Goal: Information Seeking & Learning: Learn about a topic

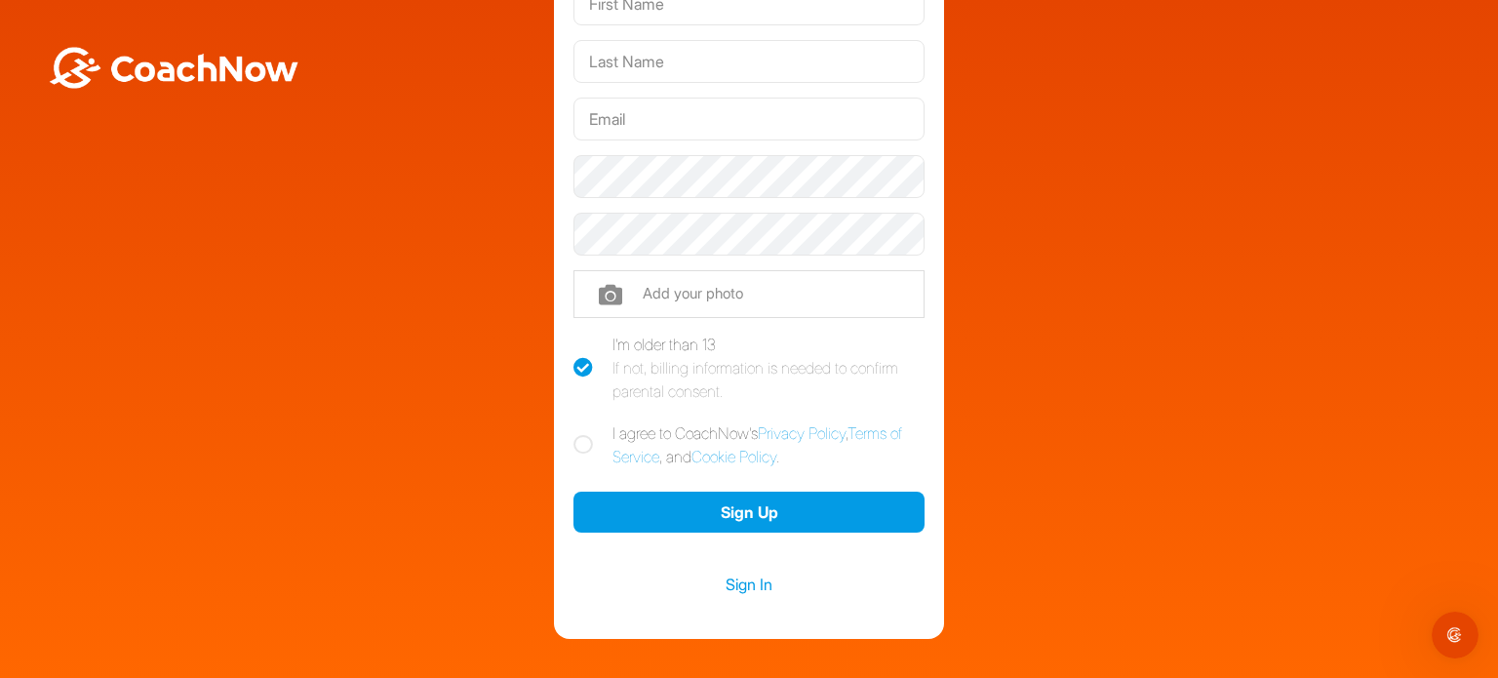
scroll to position [98, 0]
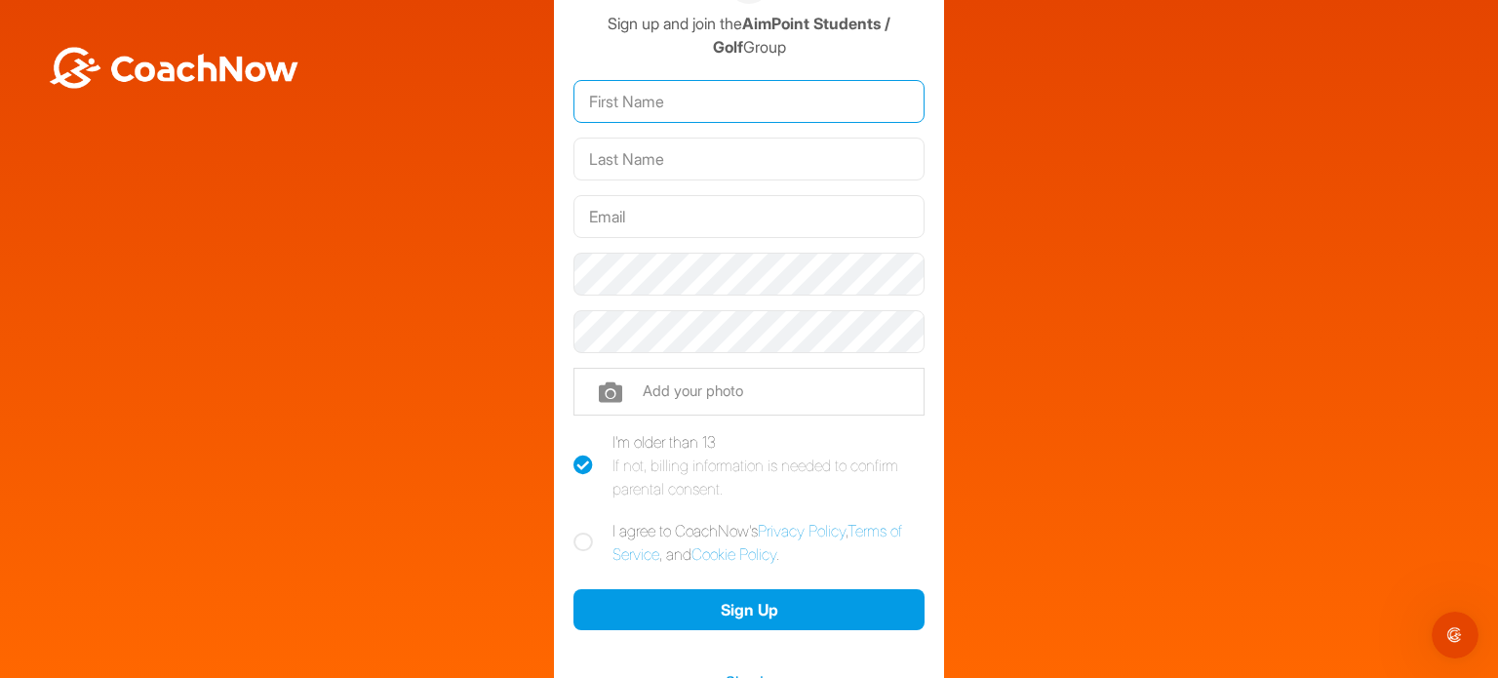
click at [667, 111] on input "text" at bounding box center [748, 101] width 351 height 43
type input "chris"
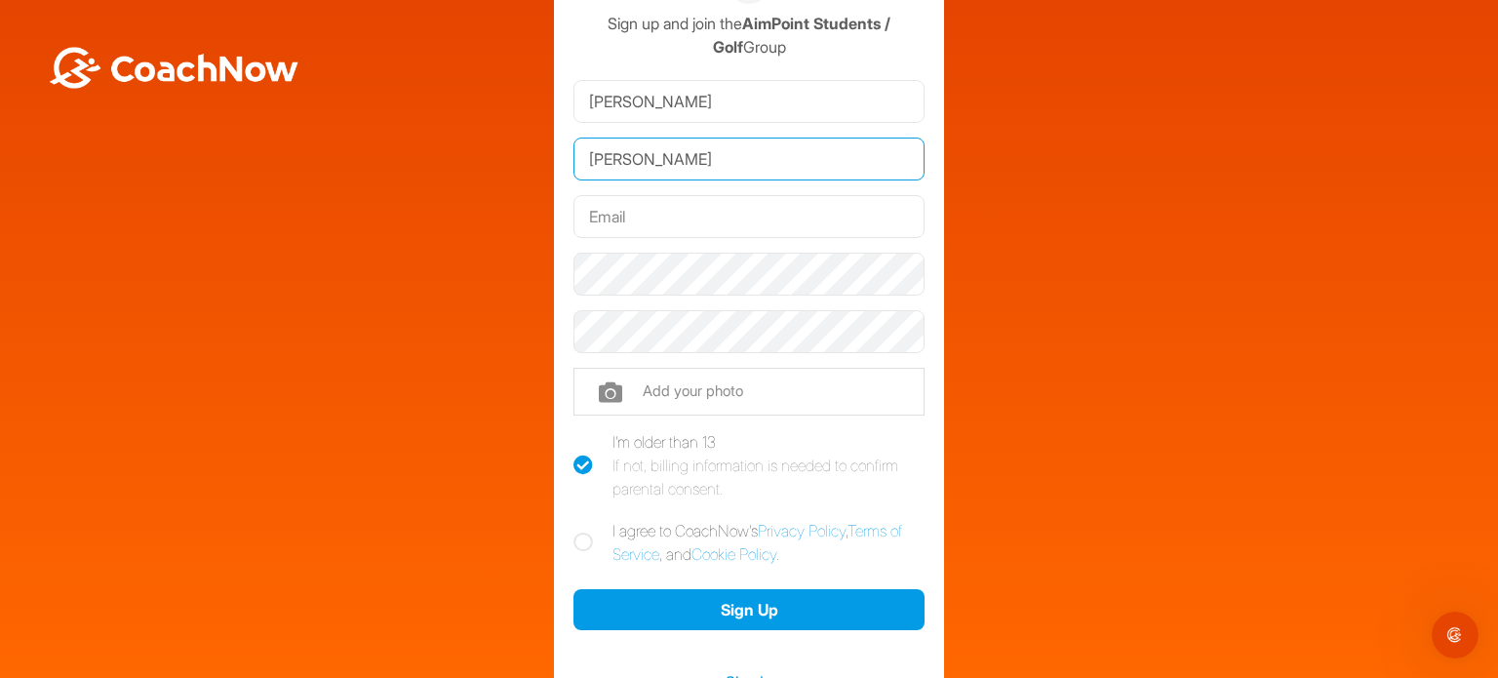
type input "miceli"
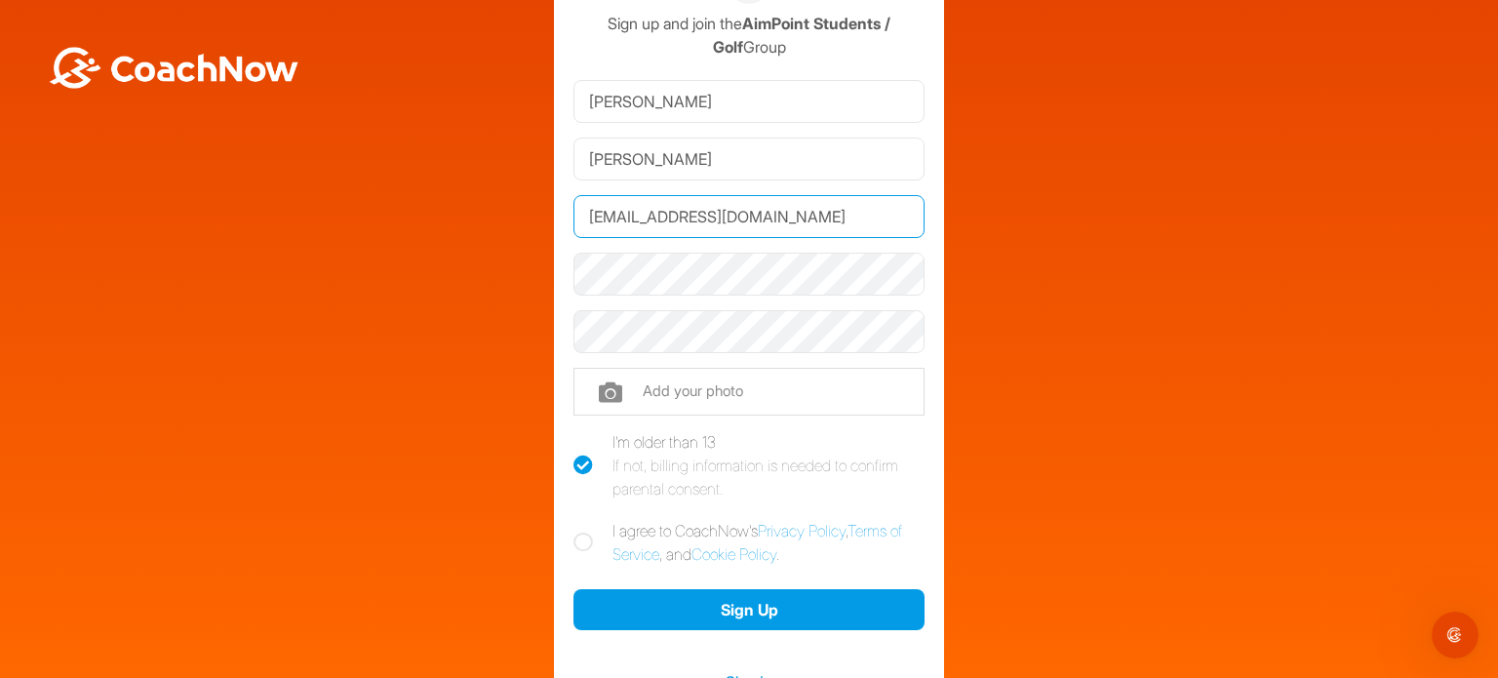
type input "[EMAIL_ADDRESS][DOMAIN_NAME]"
click at [573, 547] on icon at bounding box center [583, 542] width 20 height 20
click at [573, 531] on input "I agree to CoachNow's Privacy Policy , Terms of Service , and Cookie Policy ." at bounding box center [579, 525] width 13 height 13
checkbox input "true"
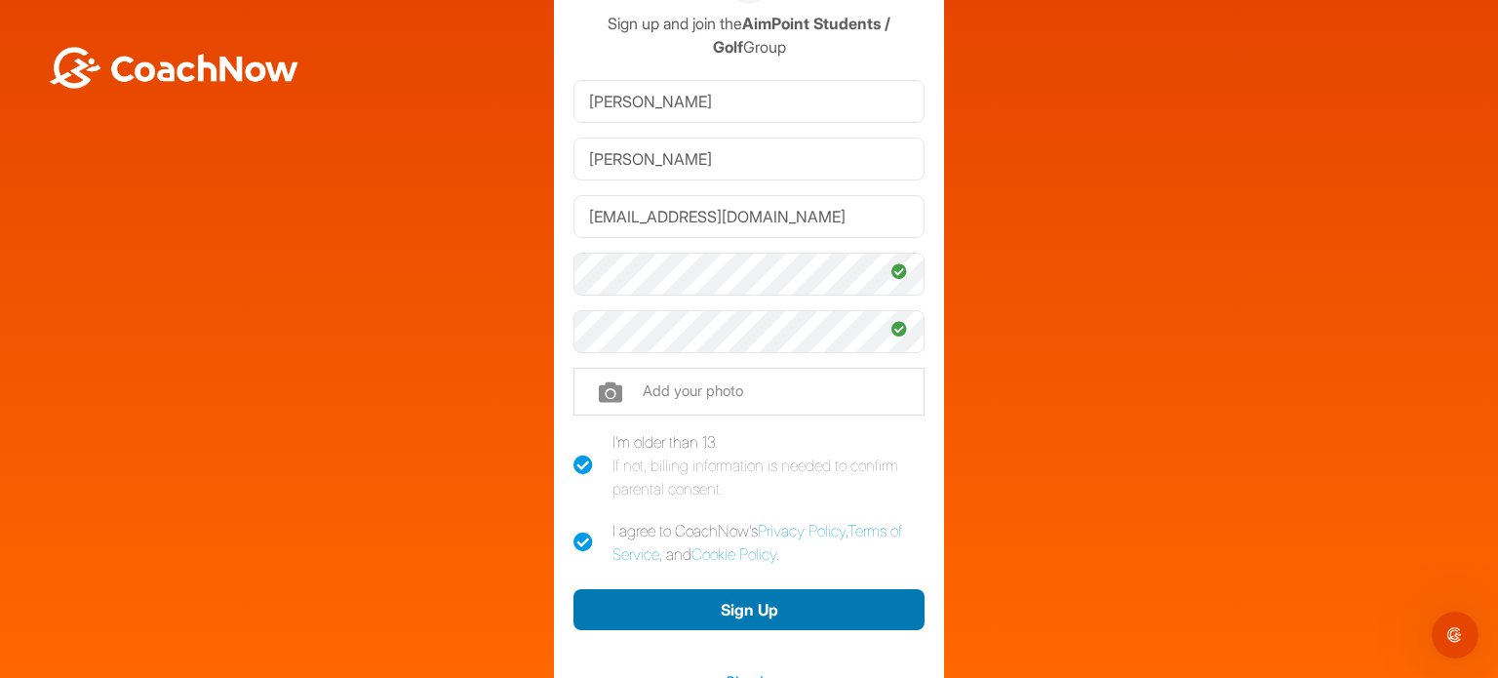
click at [704, 627] on button "Sign Up" at bounding box center [748, 610] width 351 height 42
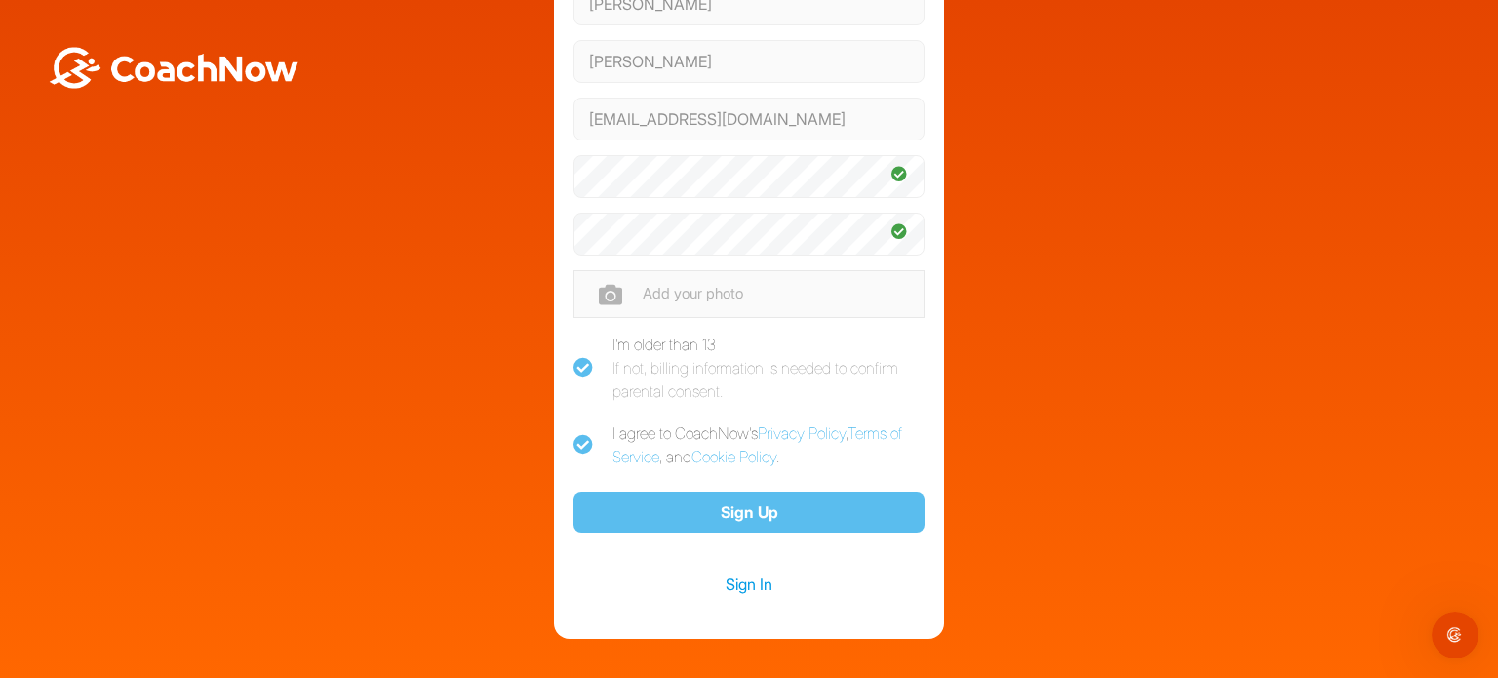
scroll to position [0, 0]
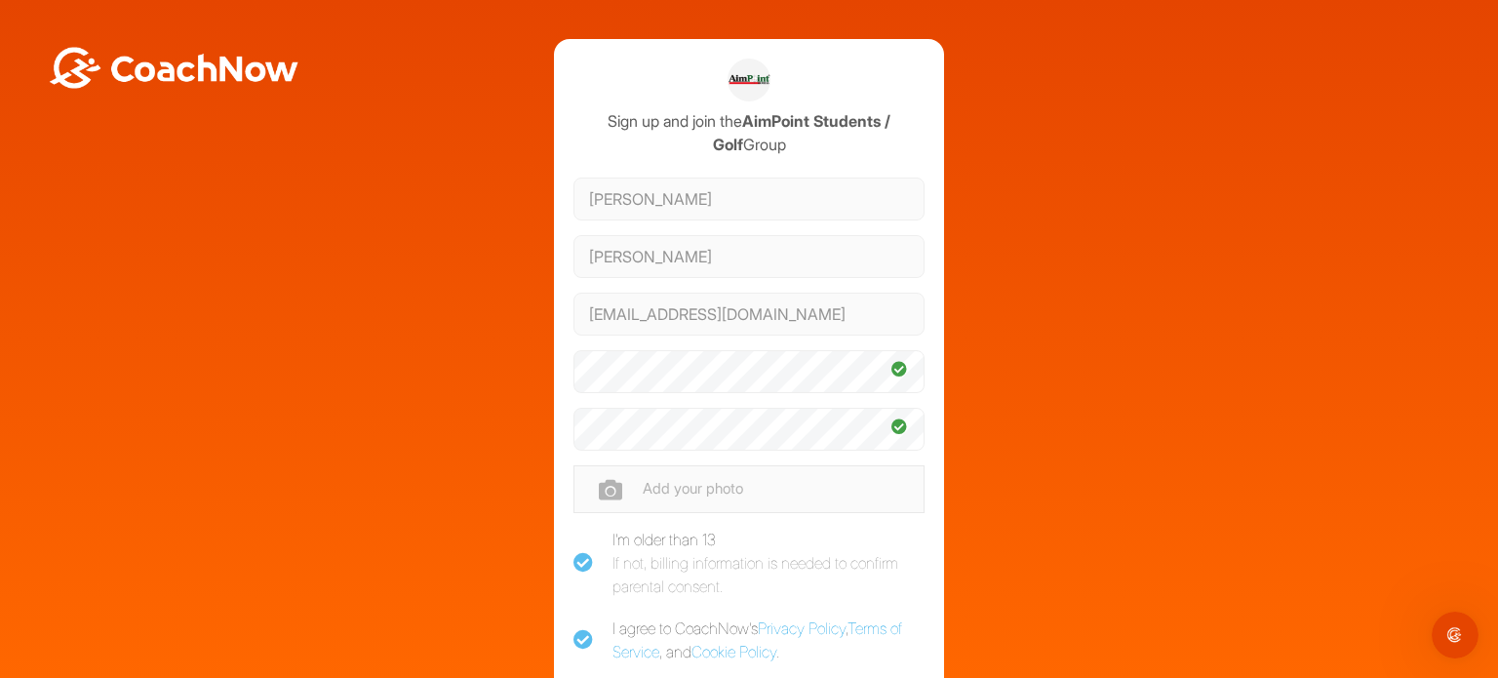
click at [776, 611] on div "I agree to CoachNow's Privacy Policy , Terms of Service , and Cookie Policy ." at bounding box center [748, 640] width 351 height 65
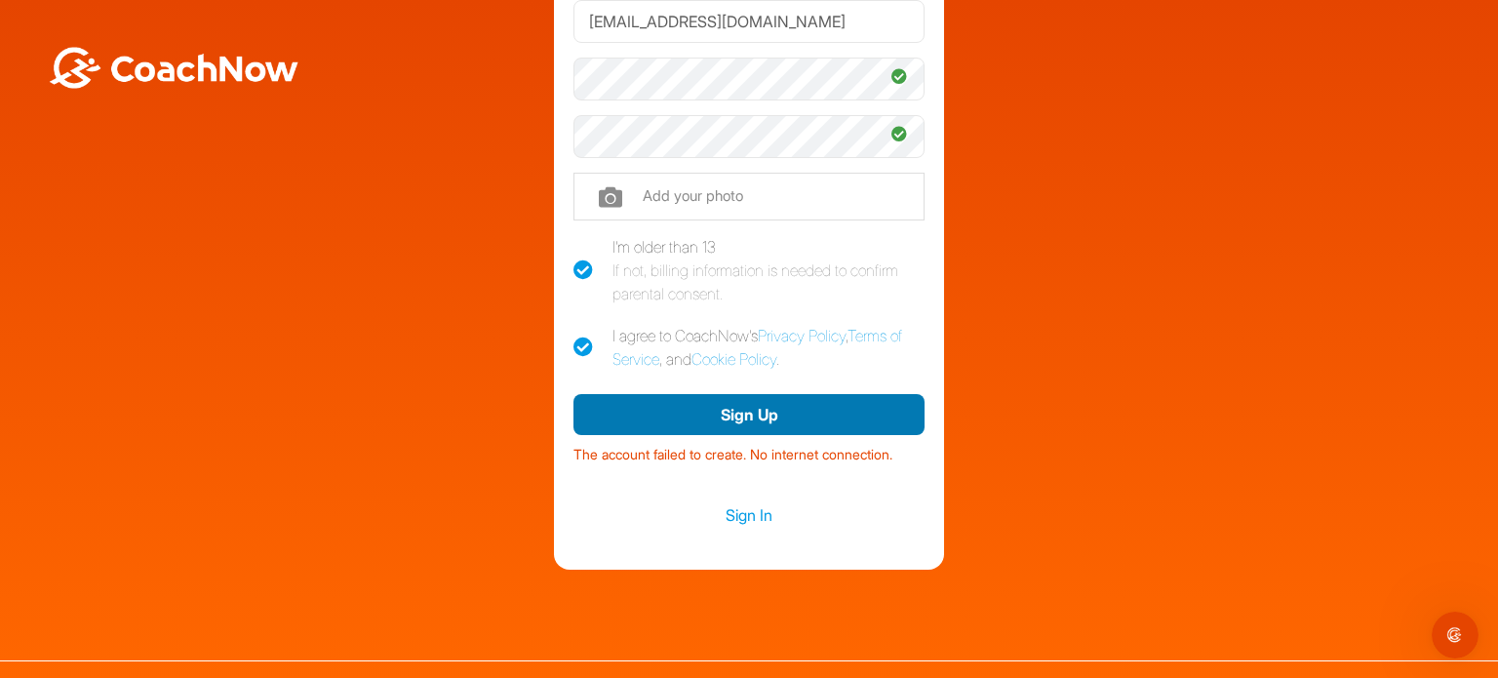
click at [716, 424] on button "Sign Up" at bounding box center [748, 415] width 351 height 42
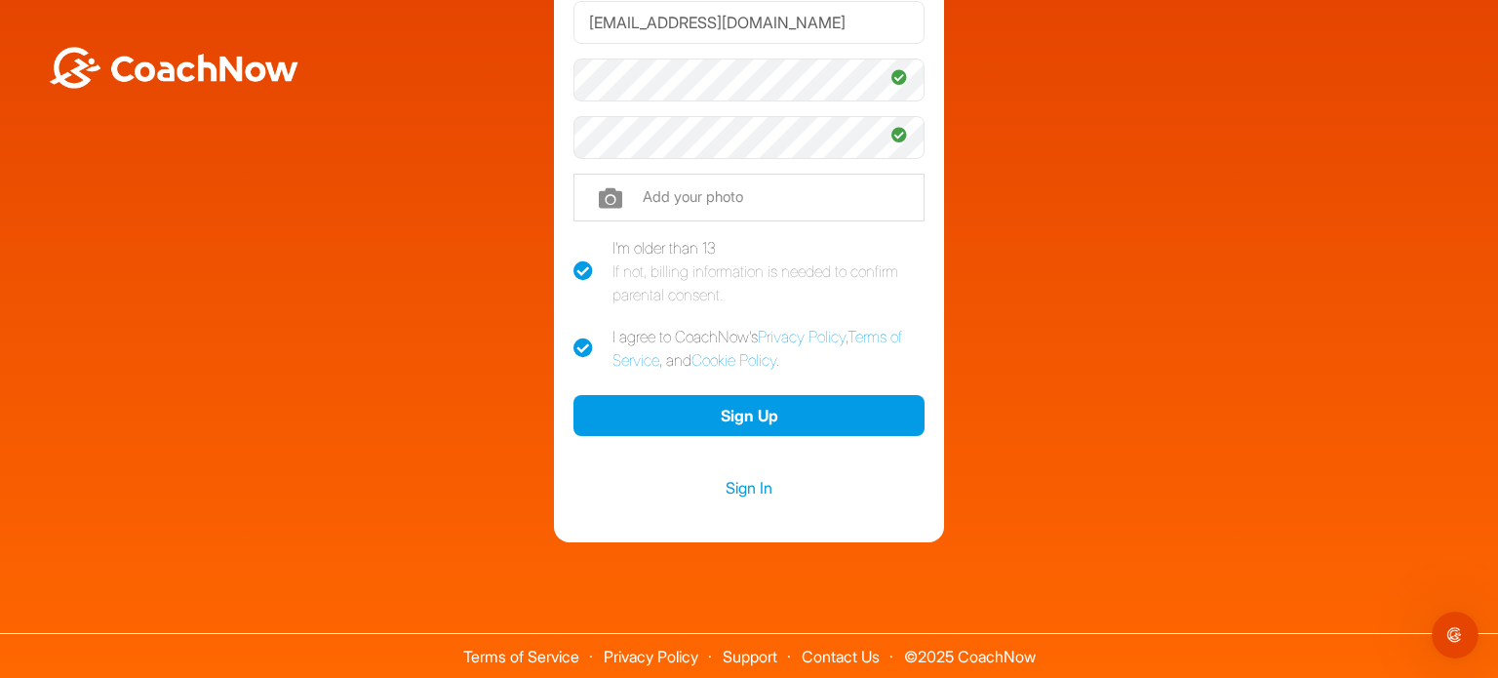
scroll to position [0, 0]
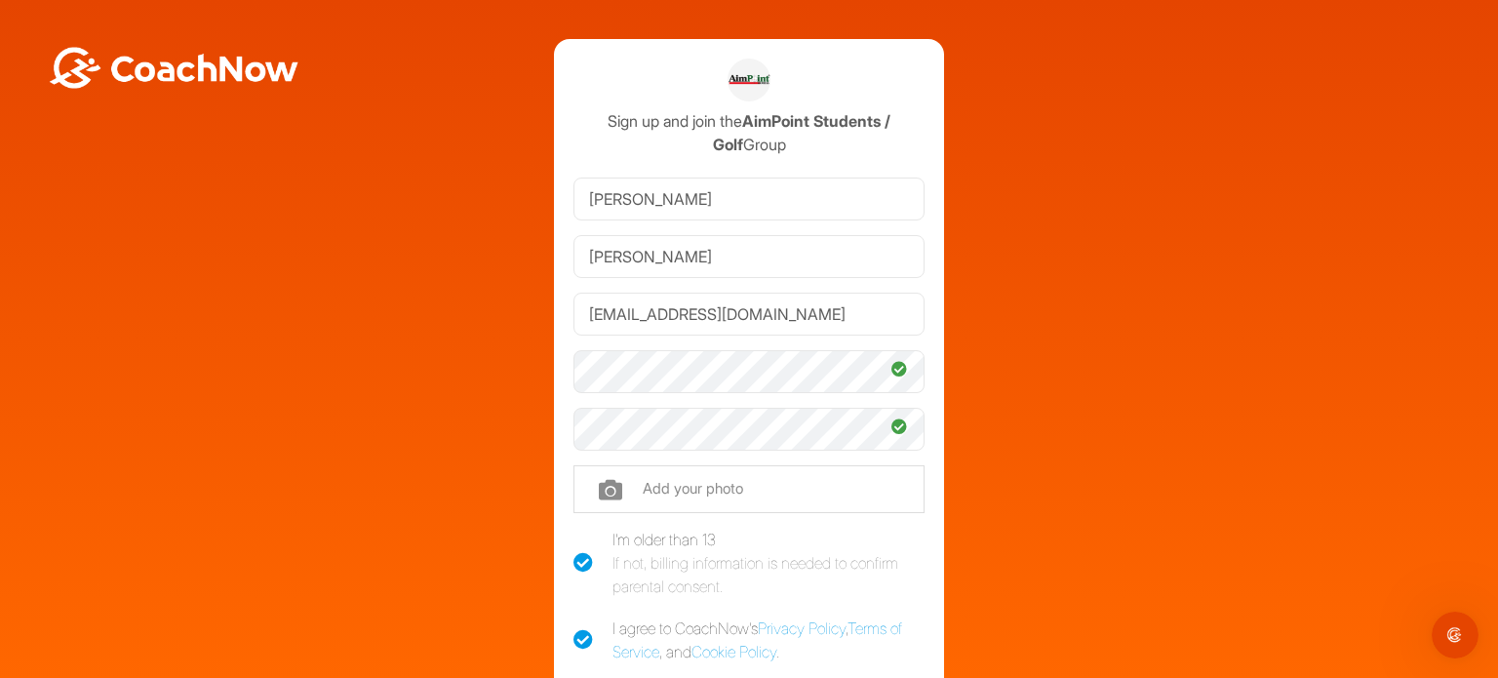
click at [279, 61] on img at bounding box center [174, 68] width 254 height 42
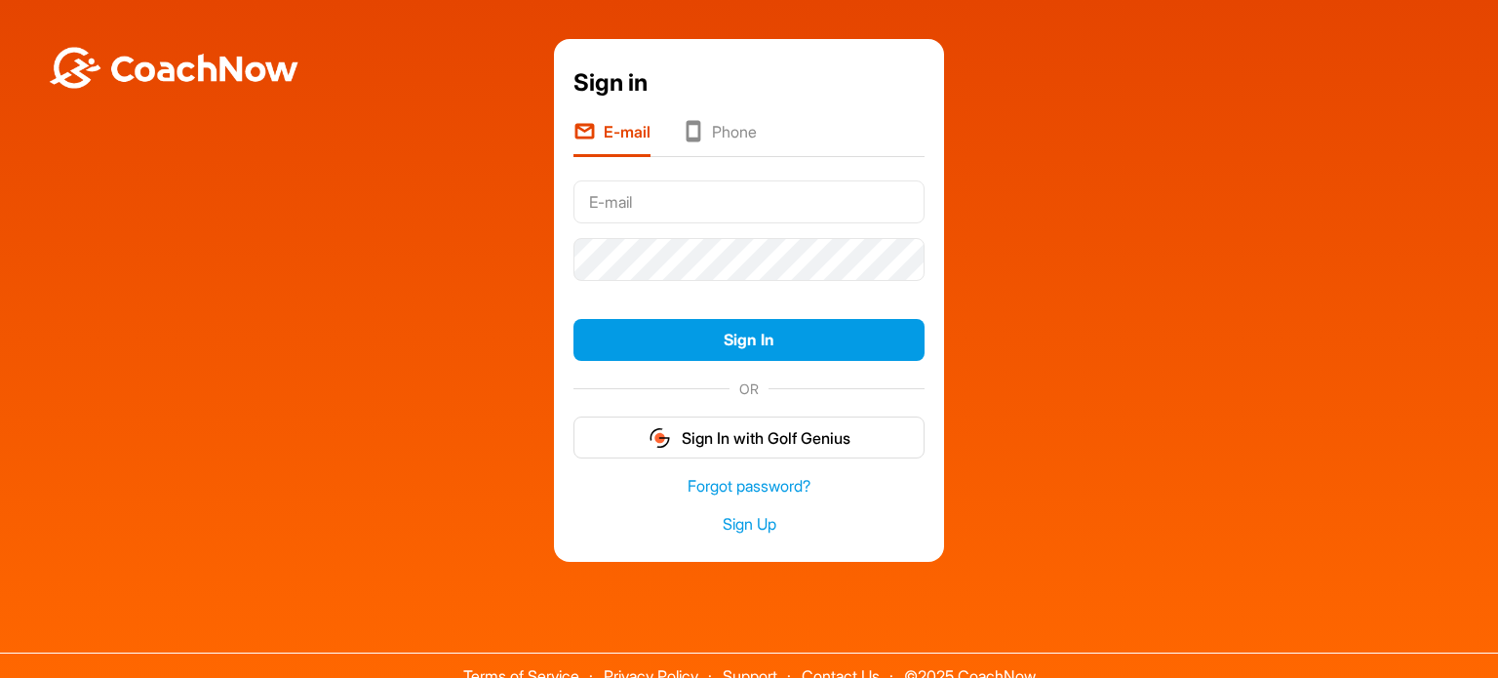
click at [687, 201] on input "text" at bounding box center [748, 201] width 351 height 43
type input "[EMAIL_ADDRESS][DOMAIN_NAME]"
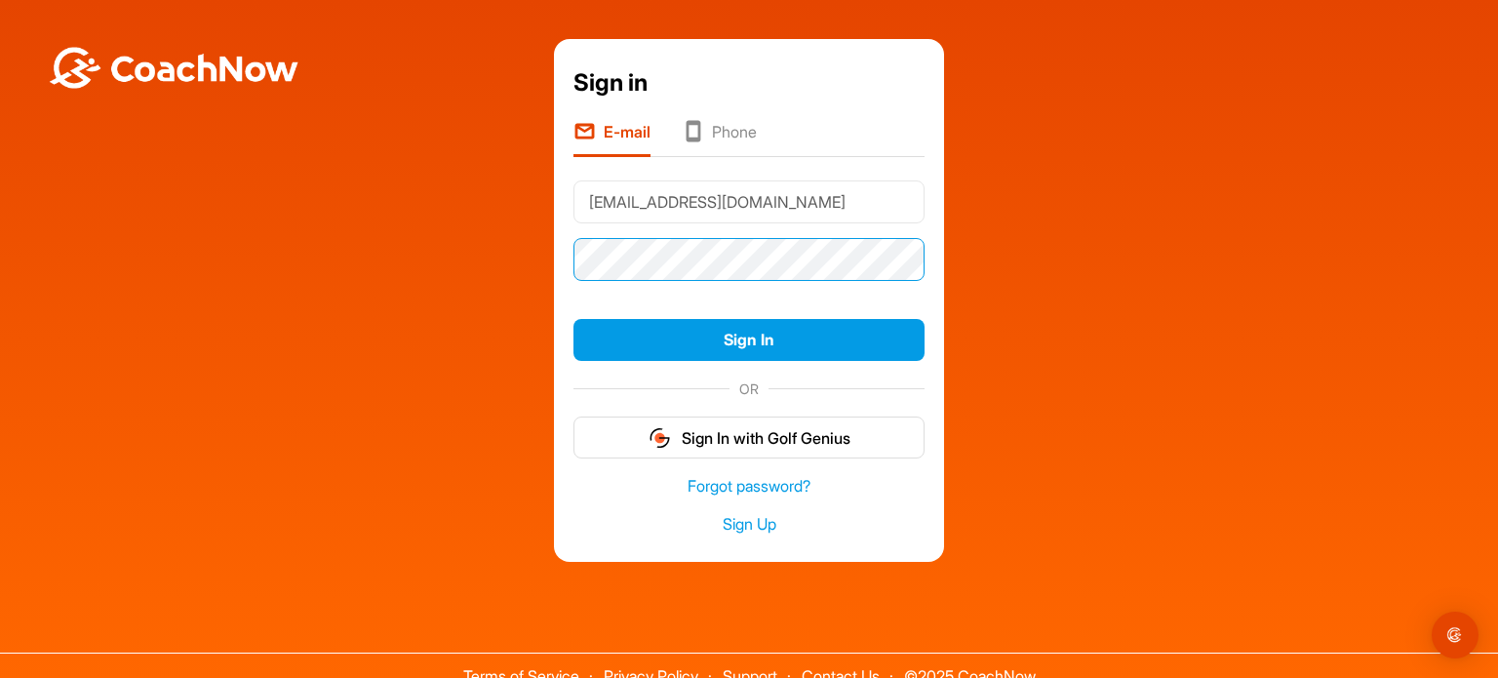
click at [573, 319] on button "Sign In" at bounding box center [748, 340] width 351 height 42
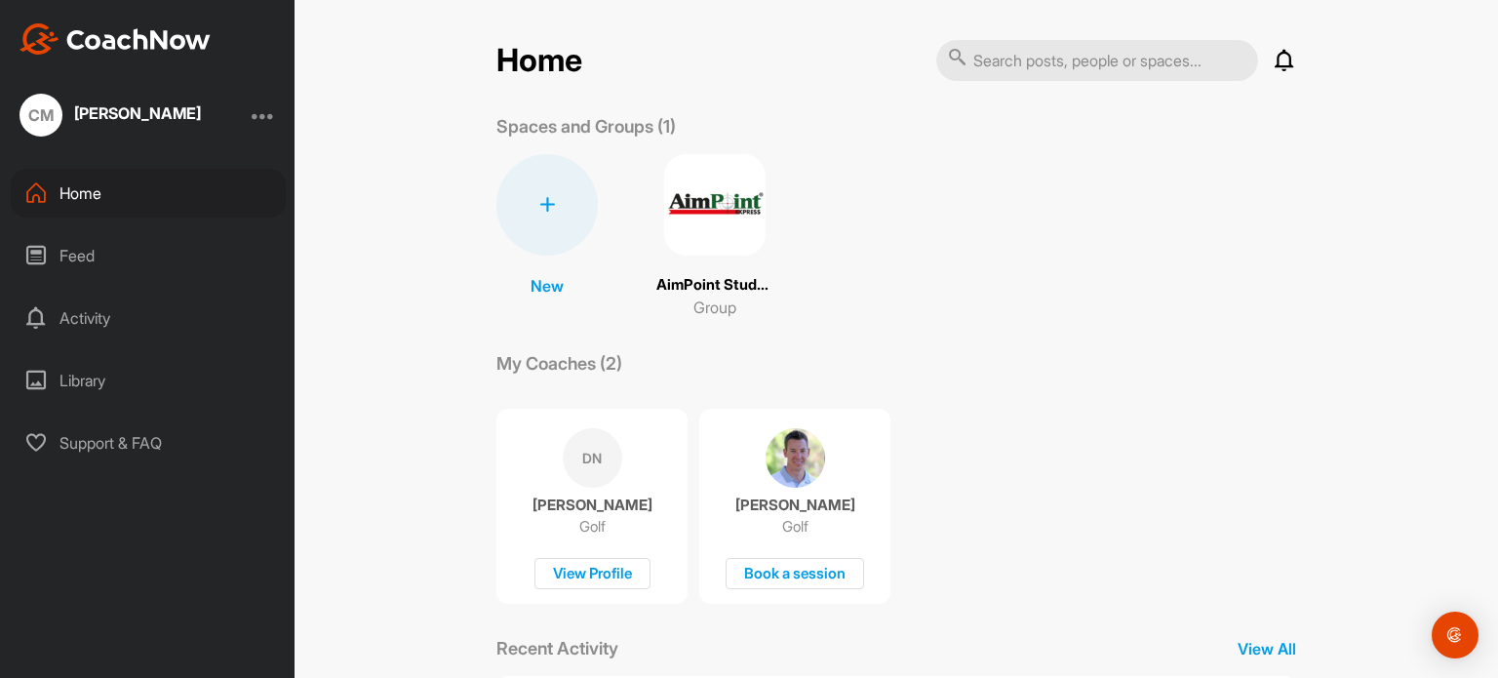
click at [693, 214] on img at bounding box center [714, 204] width 101 height 101
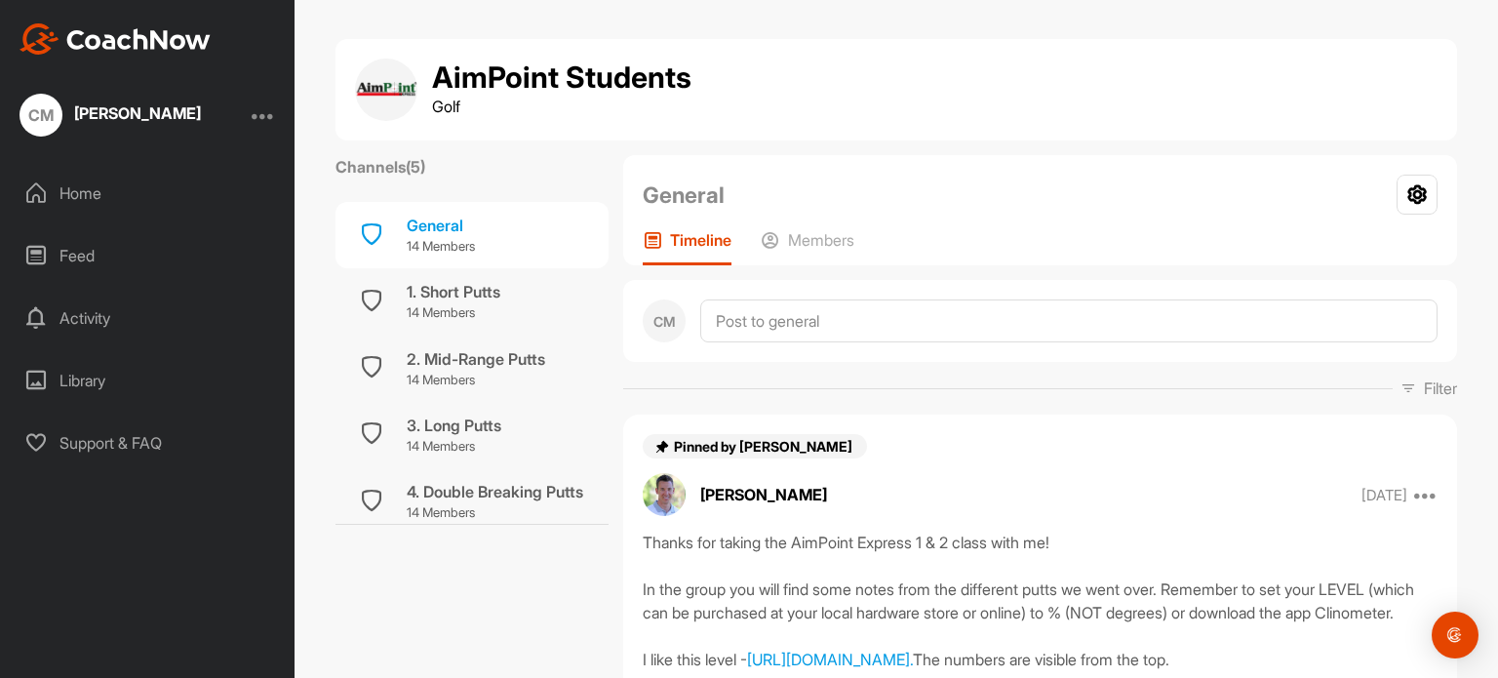
scroll to position [390, 0]
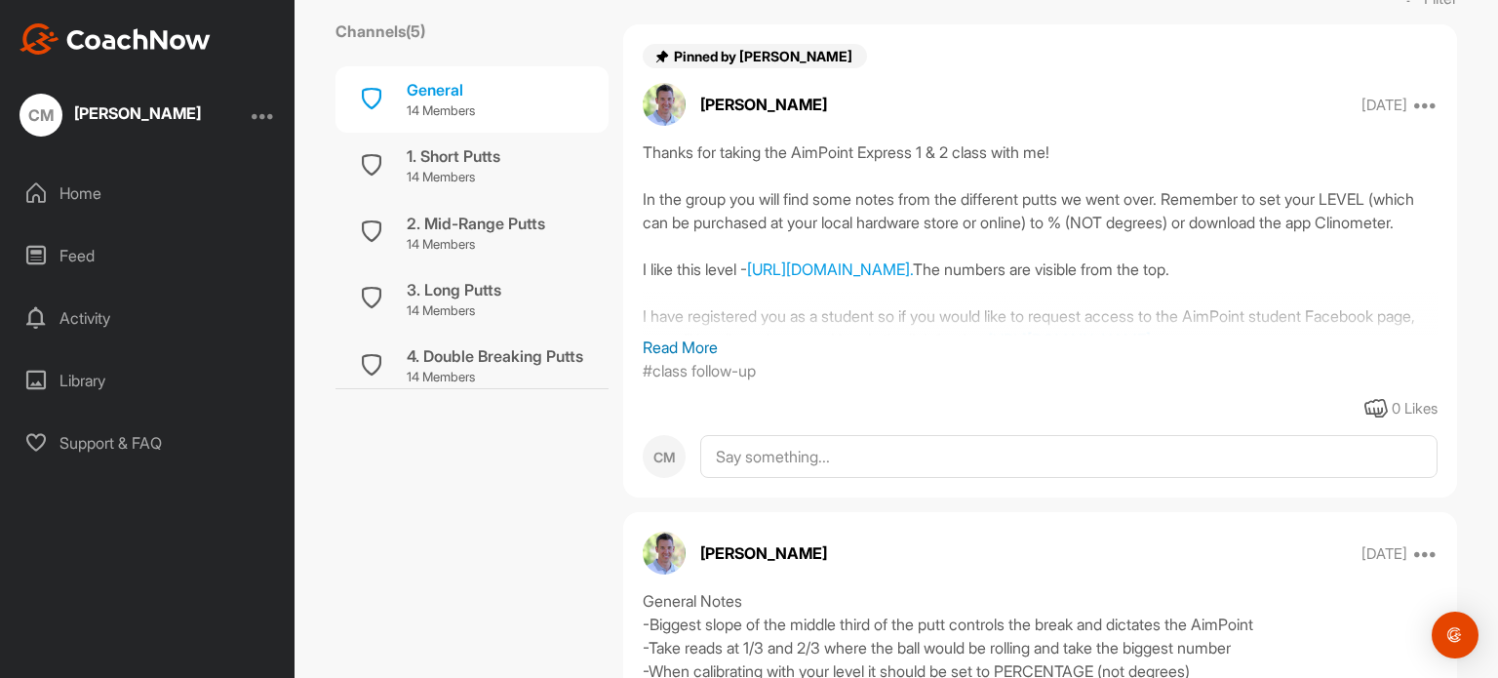
click at [687, 346] on p "Read More" at bounding box center [1040, 346] width 795 height 23
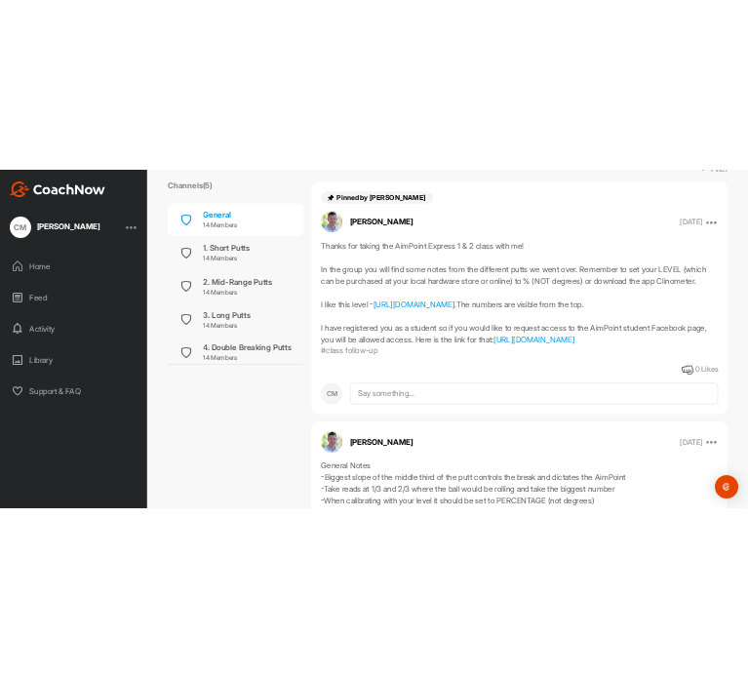
scroll to position [678, 0]
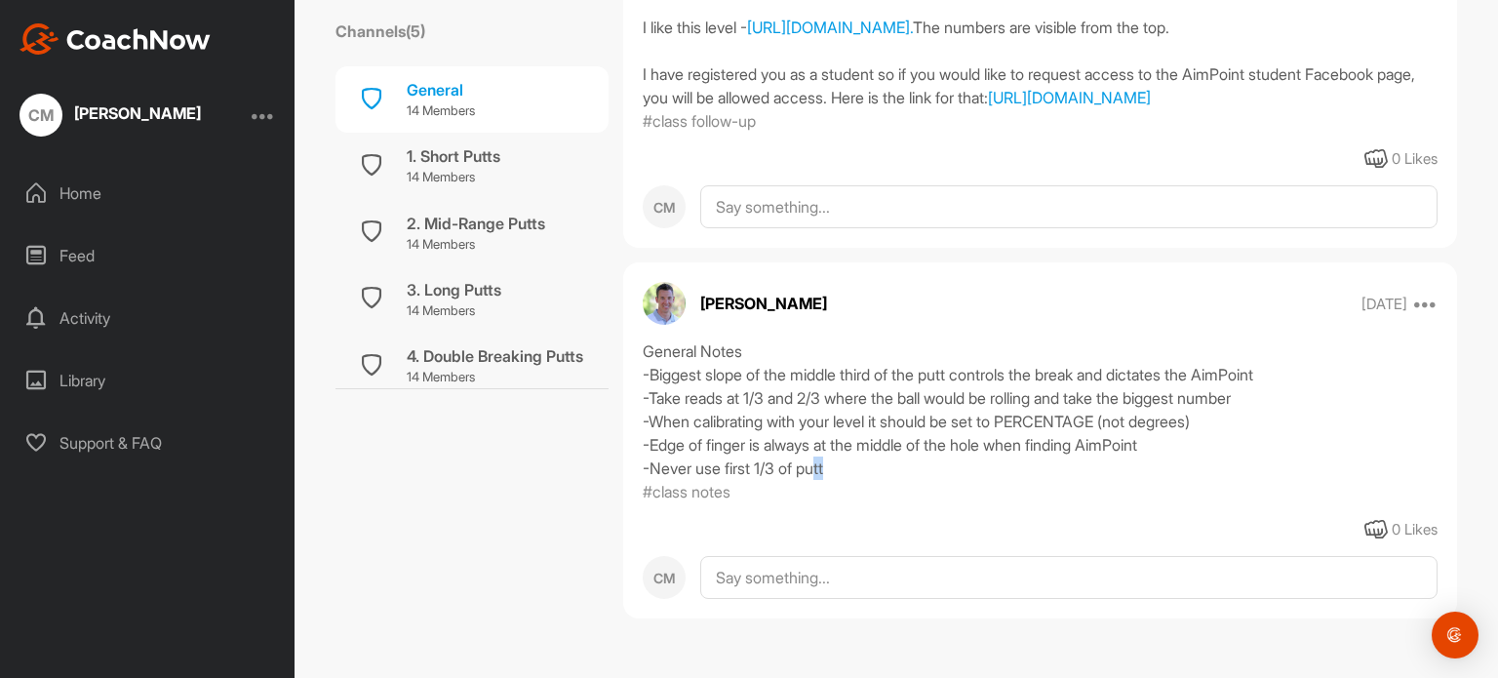
drag, startPoint x: 877, startPoint y: 468, endPoint x: 836, endPoint y: 471, distance: 41.1
click at [829, 470] on div "General Notes -Biggest slope of the middle third of the putt controls the break…" at bounding box center [1040, 409] width 795 height 140
click at [900, 475] on div "General Notes -Biggest slope of the middle third of the putt controls the break…" at bounding box center [1040, 409] width 795 height 140
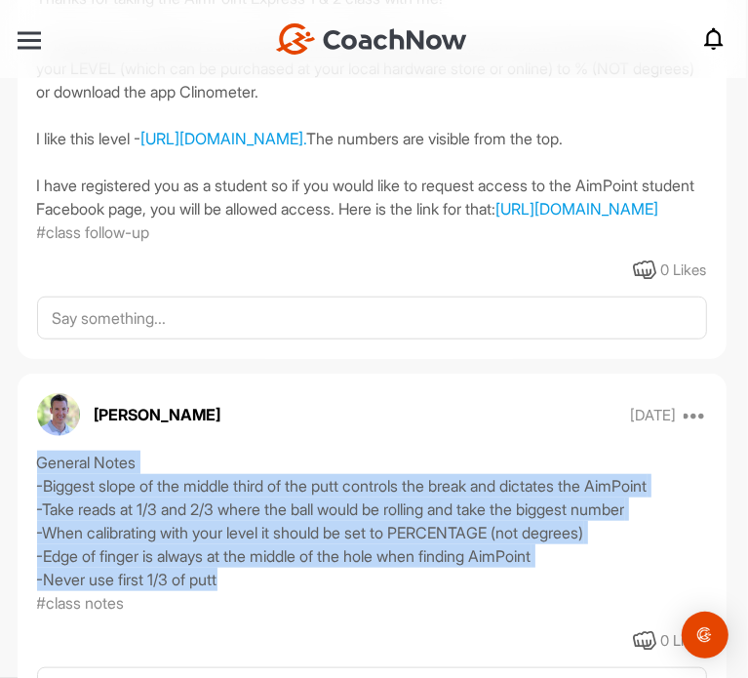
drag, startPoint x: 198, startPoint y: 591, endPoint x: 35, endPoint y: 498, distance: 187.4
click at [37, 498] on div "General Notes -Biggest slope of the middle third of the putt controls the break…" at bounding box center [372, 521] width 670 height 140
copy div "General Notes -Biggest slope of the middle third of the putt controls the break…"
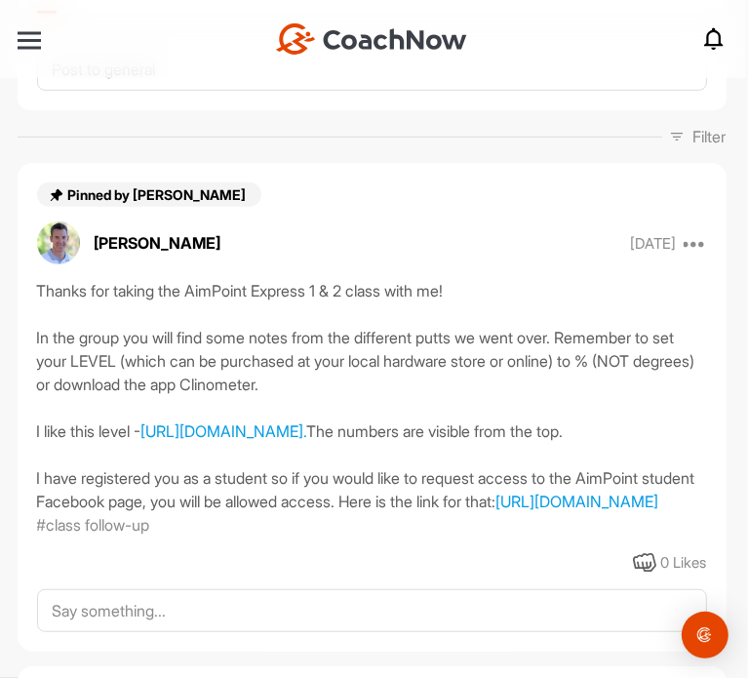
scroll to position [0, 0]
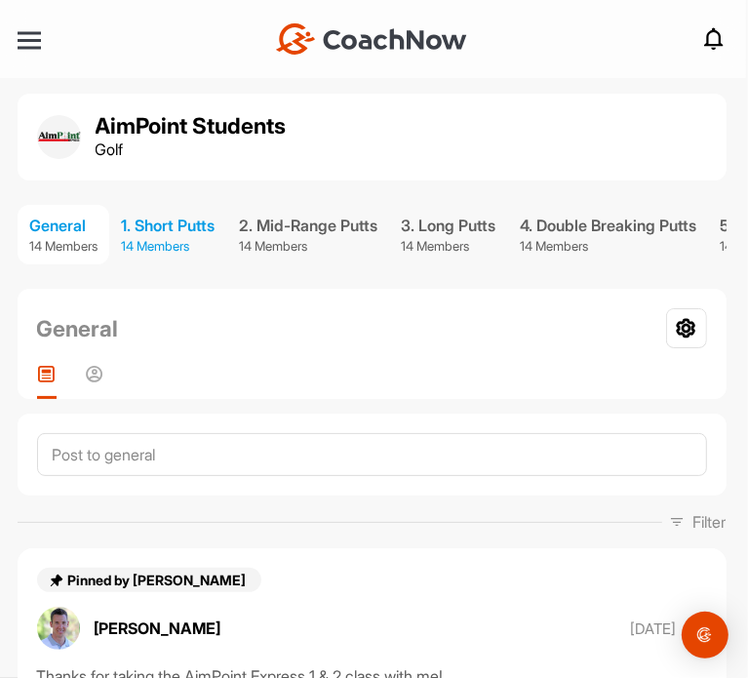
click at [215, 225] on div "1. Short Putts" at bounding box center [168, 225] width 94 height 23
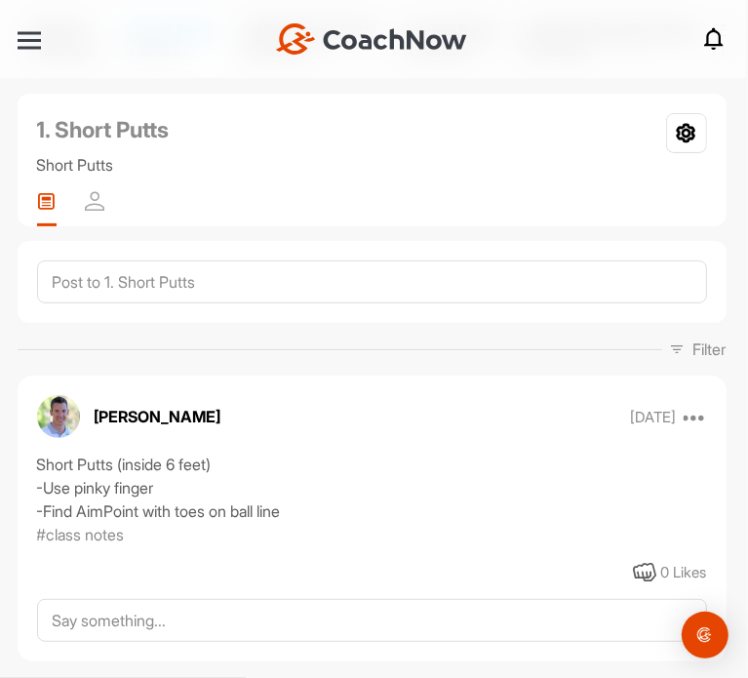
scroll to position [252, 0]
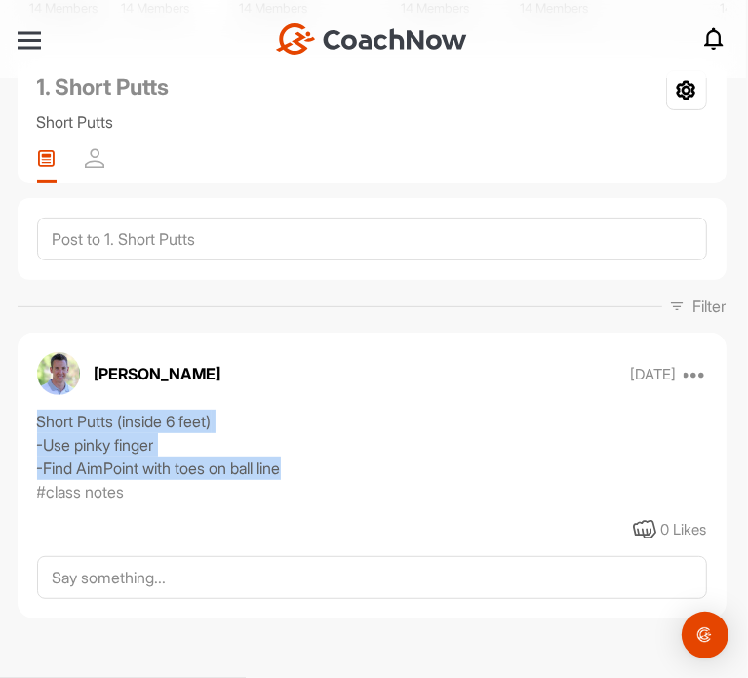
drag, startPoint x: 308, startPoint y: 470, endPoint x: 37, endPoint y: 422, distance: 275.3
click at [37, 422] on div "Short Putts (inside 6 feet) -Use pinky finger -Find AimPoint with toes on ball …" at bounding box center [372, 445] width 670 height 70
copy div "Short Putts (inside 6 feet) -Use pinky finger -Find AimPoint with toes on ball …"
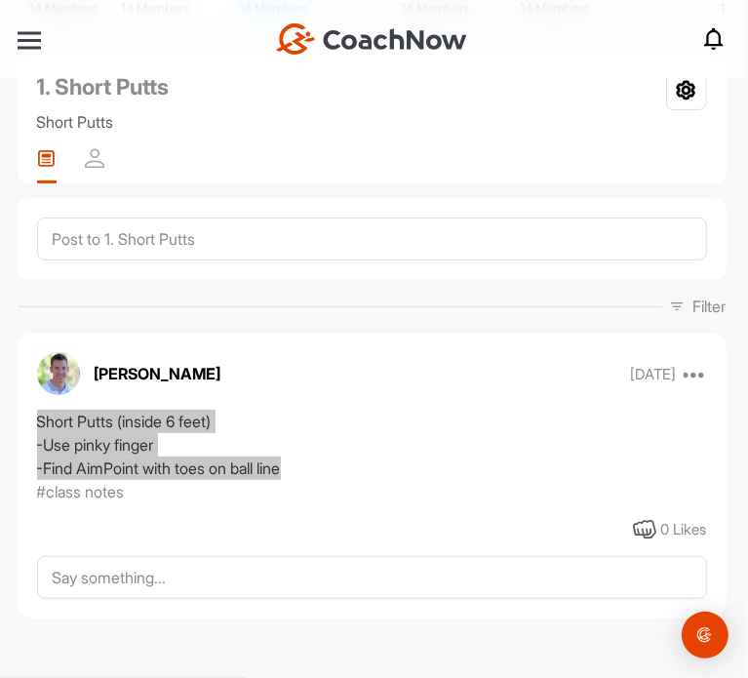
scroll to position [57, 0]
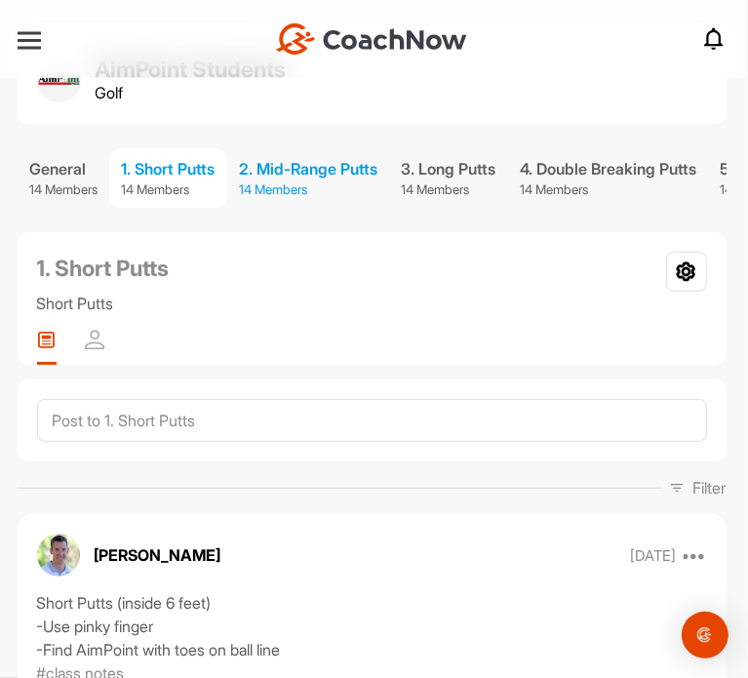
click at [326, 180] on p "14 Members" at bounding box center [308, 190] width 138 height 20
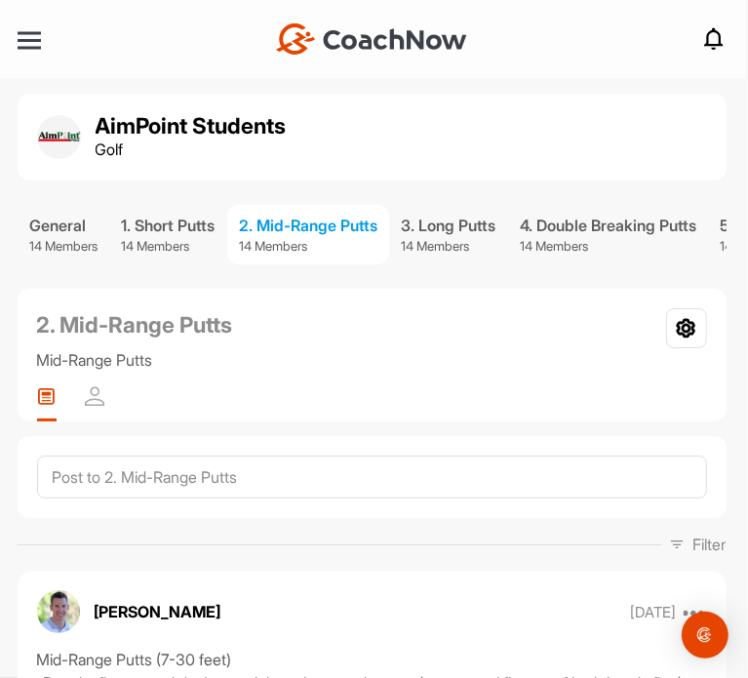
scroll to position [275, 0]
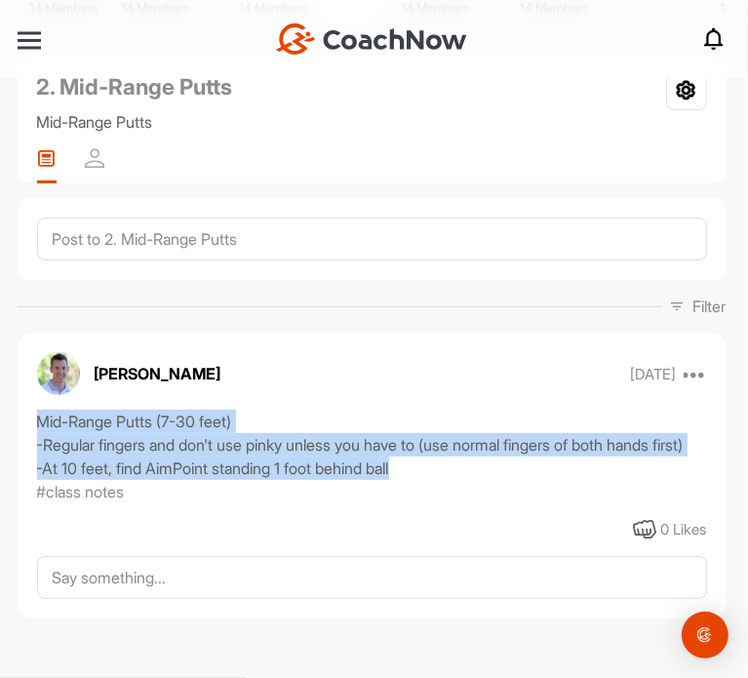
drag, startPoint x: 420, startPoint y: 467, endPoint x: 41, endPoint y: 396, distance: 386.0
click at [41, 410] on div "Mid-Range Putts (7-30 feet) -Regular fingers and don't use pinky unless you hav…" at bounding box center [372, 445] width 670 height 70
copy div "Mid-Range Putts (7-30 feet) -Regular fingers and don't use pinky unless you hav…"
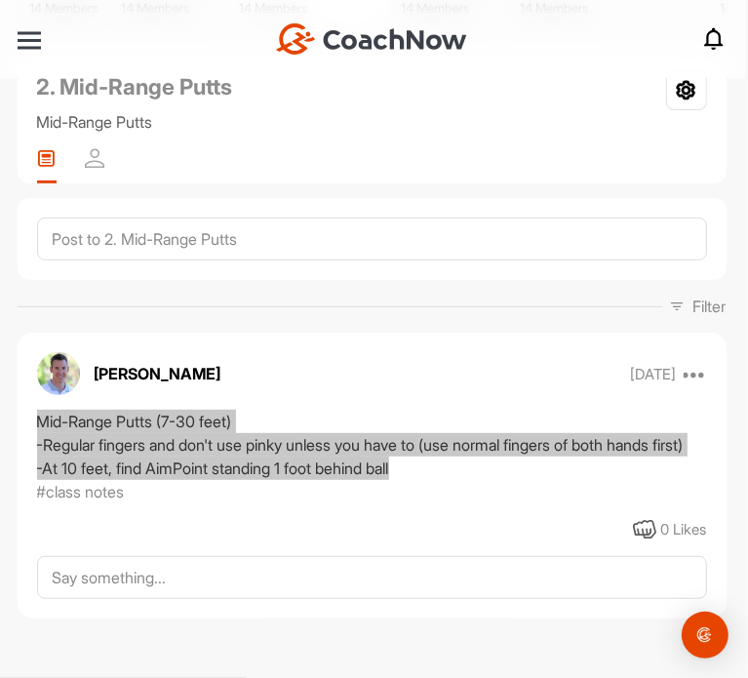
scroll to position [0, 0]
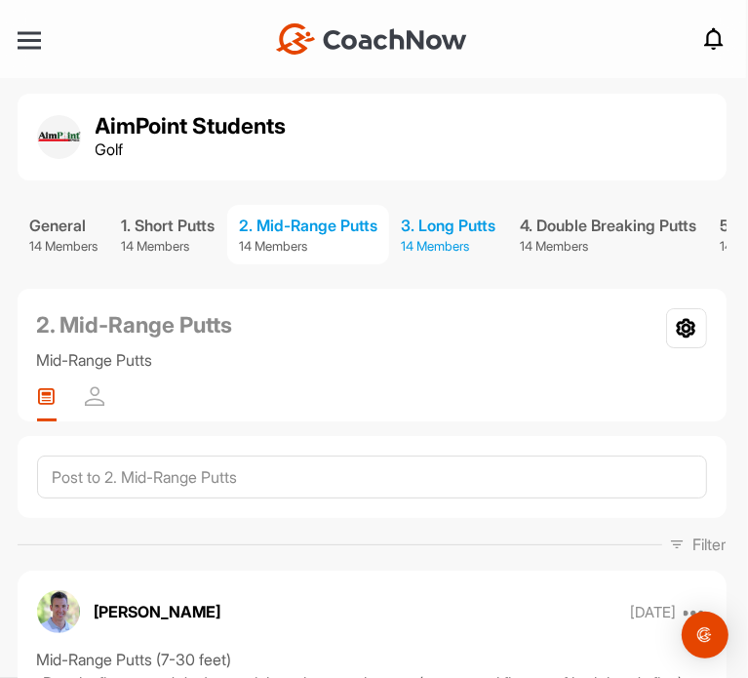
click at [490, 230] on div "3. Long Putts" at bounding box center [448, 225] width 95 height 23
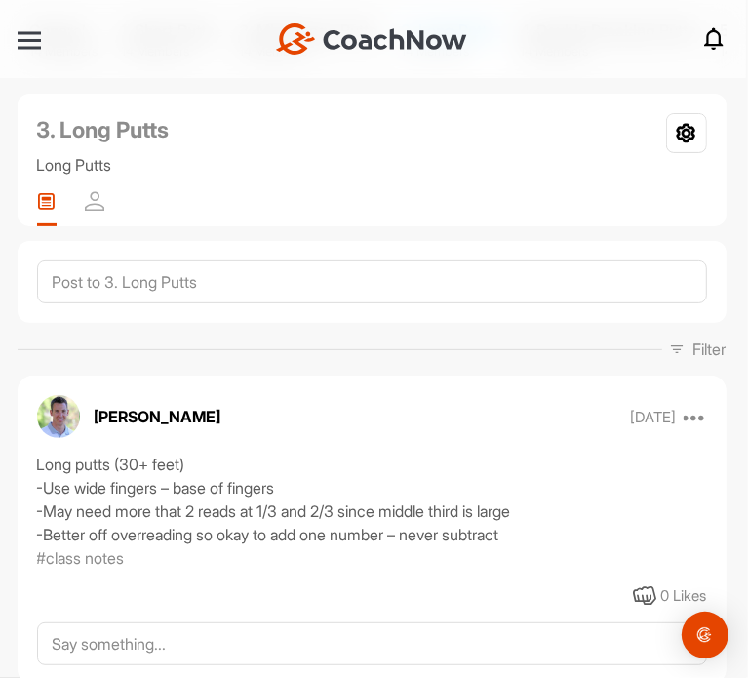
scroll to position [275, 0]
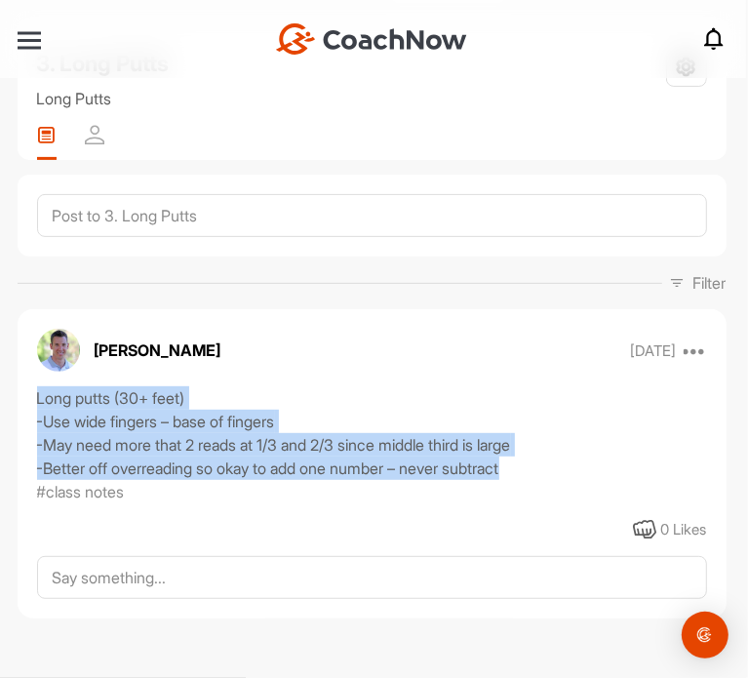
drag, startPoint x: 522, startPoint y: 461, endPoint x: 39, endPoint y: 400, distance: 486.6
click at [39, 400] on div "Long putts (30+ feet) -Use wide fingers – base of fingers -May need more that 2…" at bounding box center [372, 433] width 670 height 94
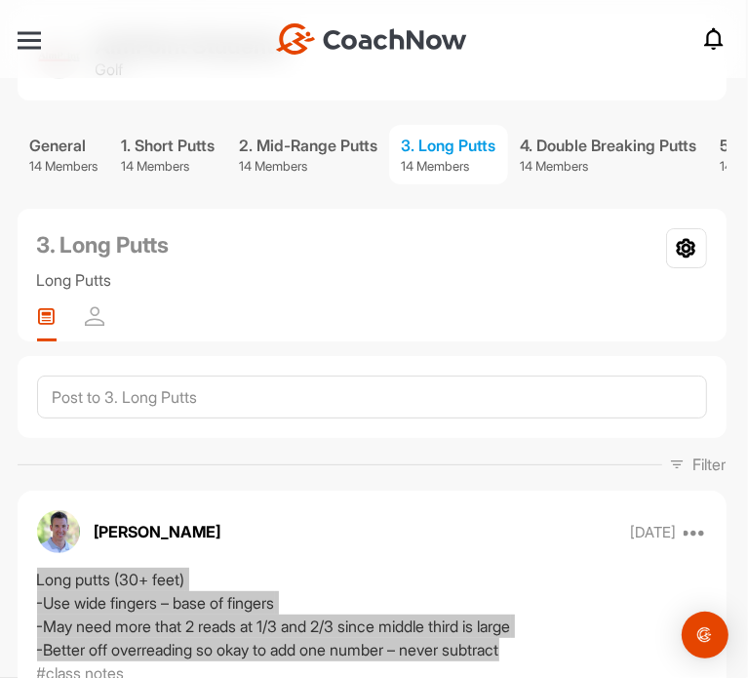
scroll to position [0, 0]
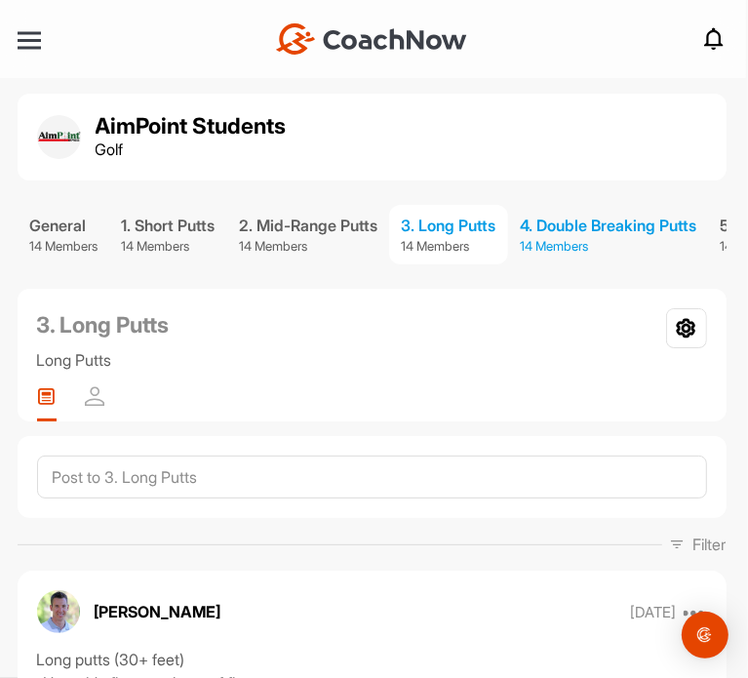
click at [593, 221] on div "4. Double Breaking Putts" at bounding box center [608, 225] width 177 height 23
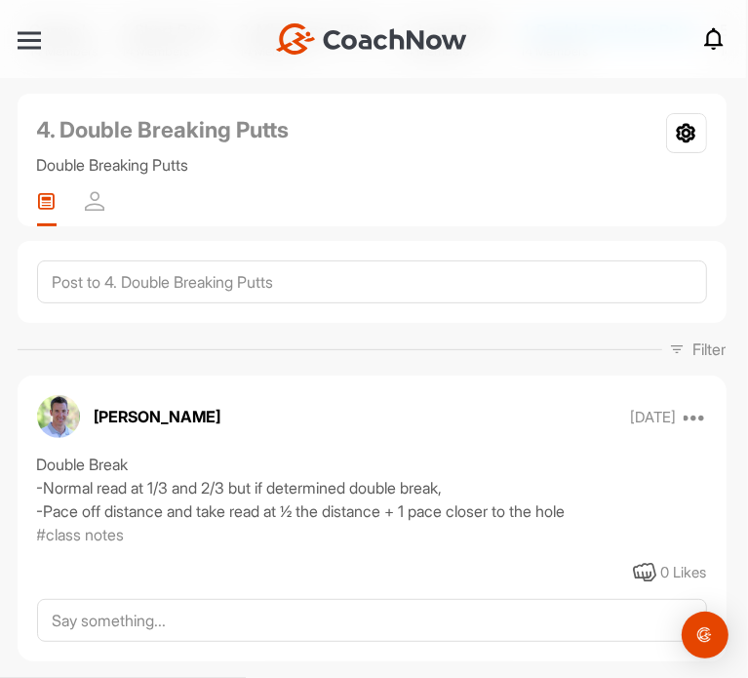
scroll to position [252, 0]
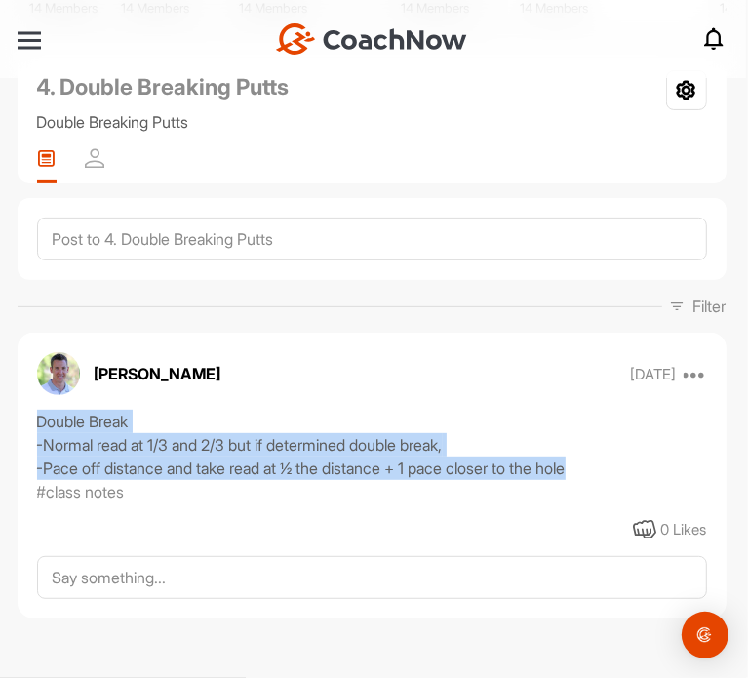
drag, startPoint x: 609, startPoint y: 466, endPoint x: 34, endPoint y: 425, distance: 576.8
click at [34, 425] on div "Double Break -Normal read at 1/3 and 2/3 but if determined double break, -Pace …" at bounding box center [372, 457] width 709 height 94
copy div "Double Break -Normal read at 1/3 and 2/3 but if determined double break, -Pace …"
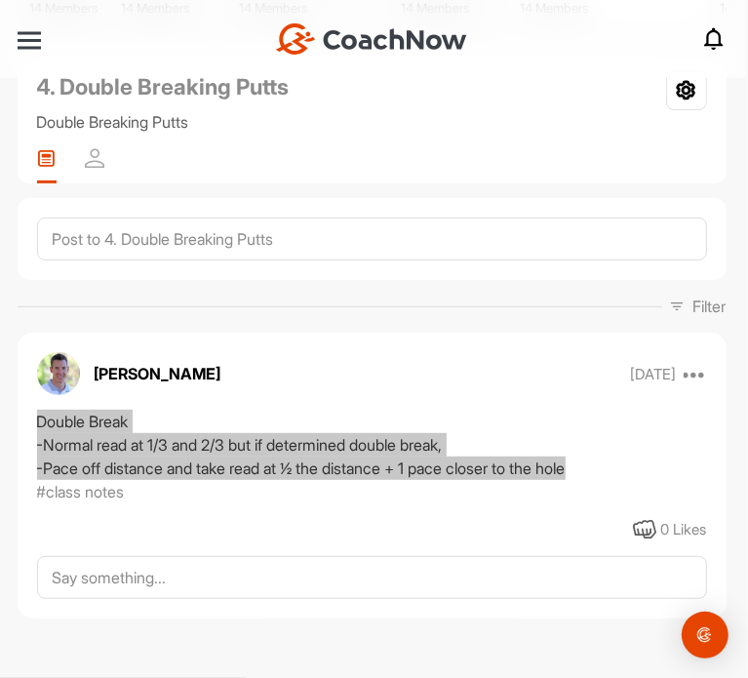
scroll to position [0, 0]
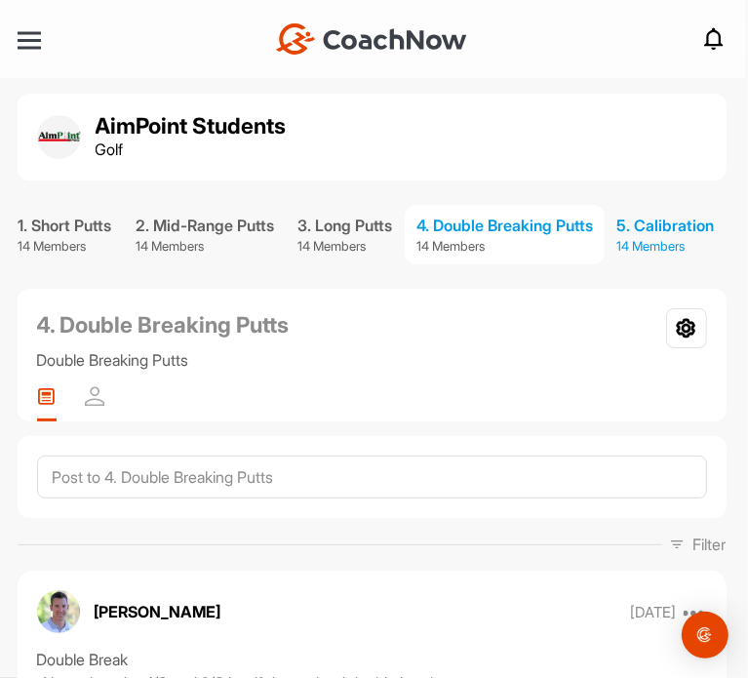
click at [666, 248] on p "14 Members" at bounding box center [665, 247] width 98 height 20
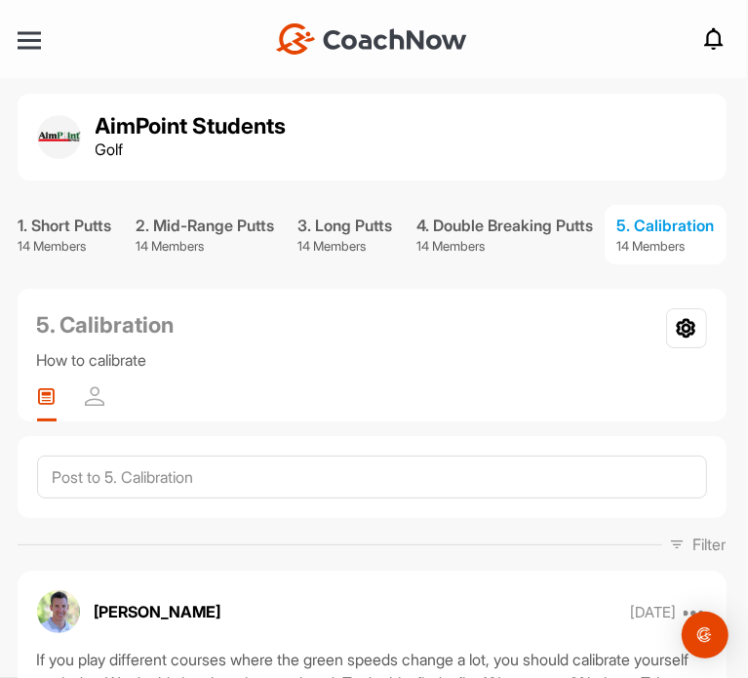
scroll to position [390, 0]
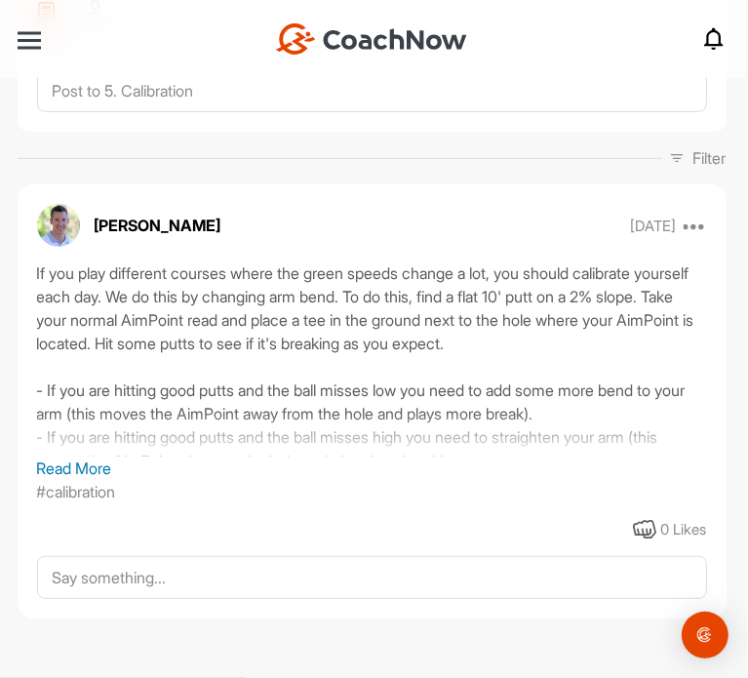
click at [106, 467] on p "Read More" at bounding box center [372, 467] width 670 height 23
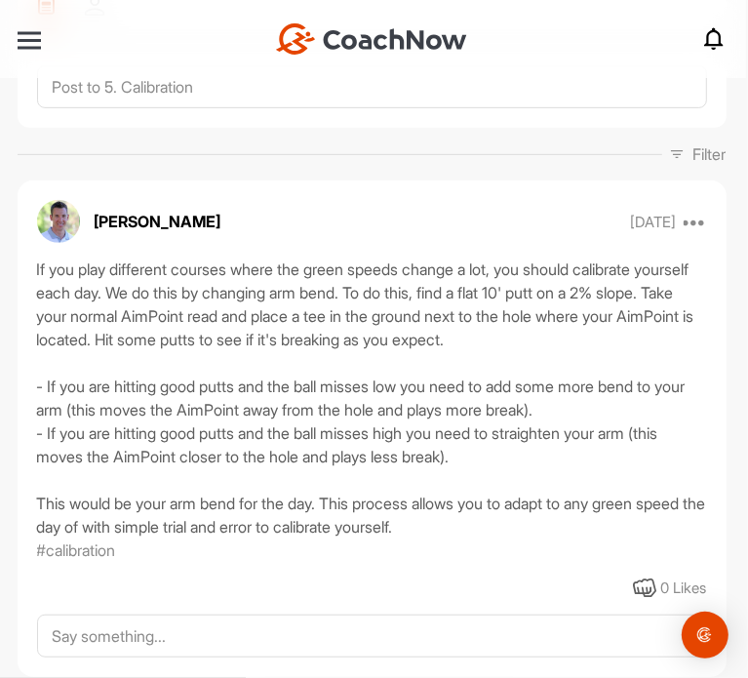
scroll to position [462, 0]
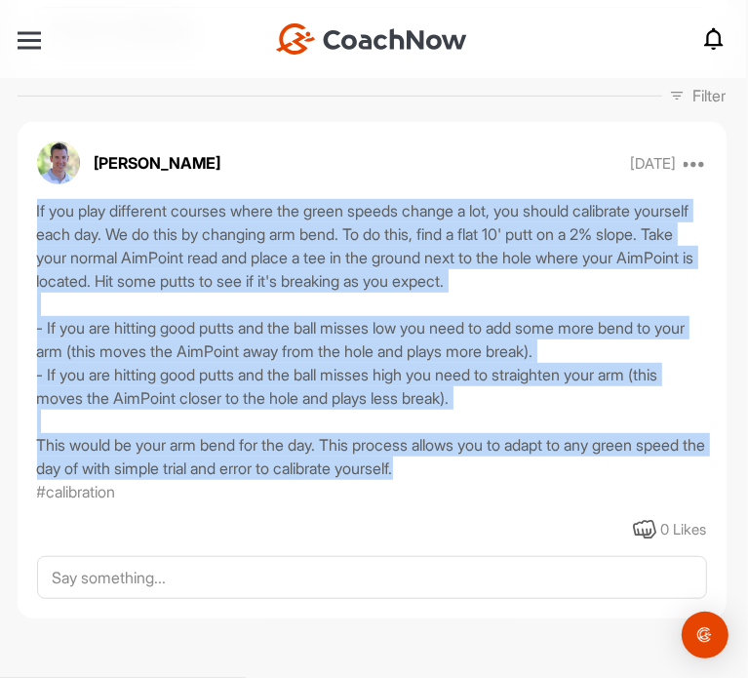
drag, startPoint x: 33, startPoint y: 205, endPoint x: 515, endPoint y: 471, distance: 550.4
click at [515, 471] on div "If you play different courses where the green speeds change a lot, you should c…" at bounding box center [372, 351] width 709 height 304
copy div "If you play different courses where the green speeds change a lot, you should c…"
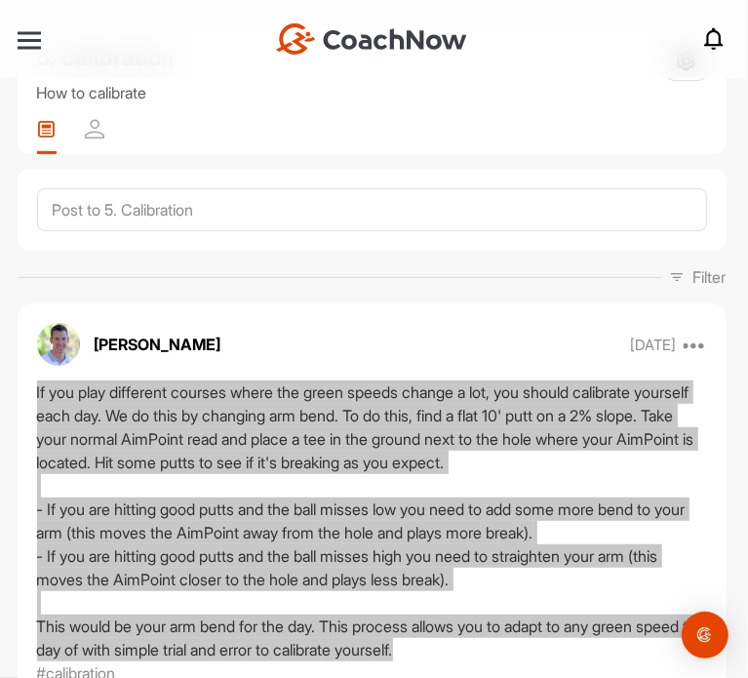
scroll to position [0, 0]
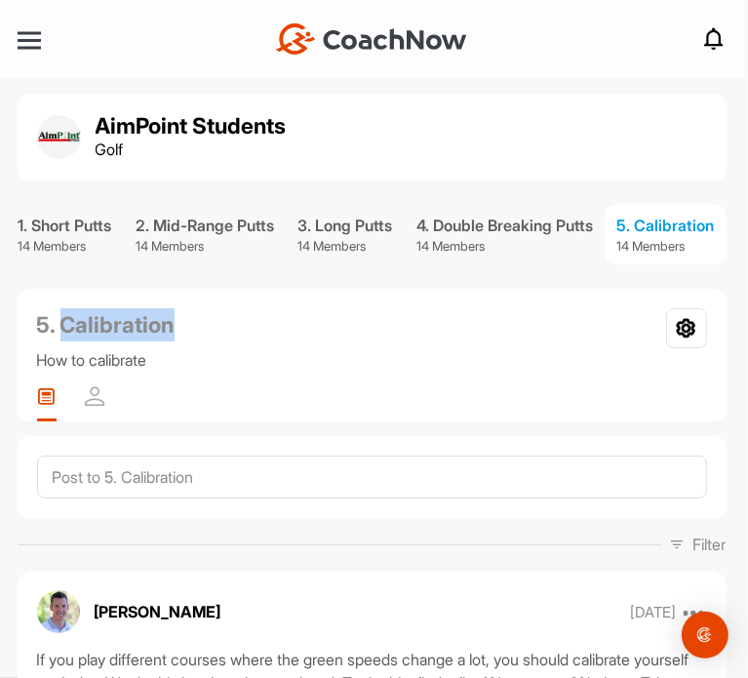
drag, startPoint x: 140, startPoint y: 337, endPoint x: 66, endPoint y: 339, distance: 74.1
click at [66, 339] on div "5. Calibration How to calibrate Leave Channel" at bounding box center [372, 339] width 670 height 63
copy h2 "Calibration"
